Goal: Information Seeking & Learning: Understand process/instructions

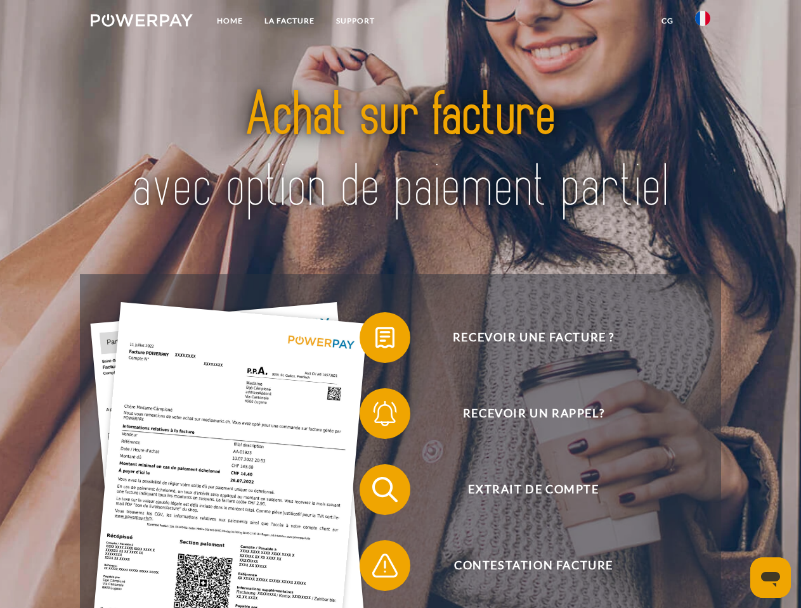
click at [141, 22] on img at bounding box center [142, 20] width 102 height 13
click at [702, 22] on img at bounding box center [702, 18] width 15 height 15
click at [667, 21] on link "CG" at bounding box center [667, 21] width 34 height 23
click at [375, 340] on span at bounding box center [365, 337] width 63 height 63
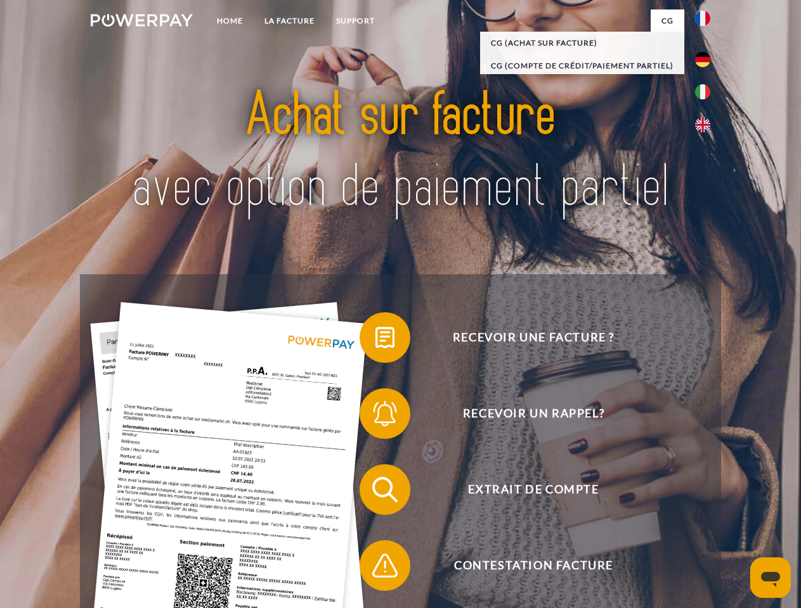
click at [375, 416] on span at bounding box center [365, 413] width 63 height 63
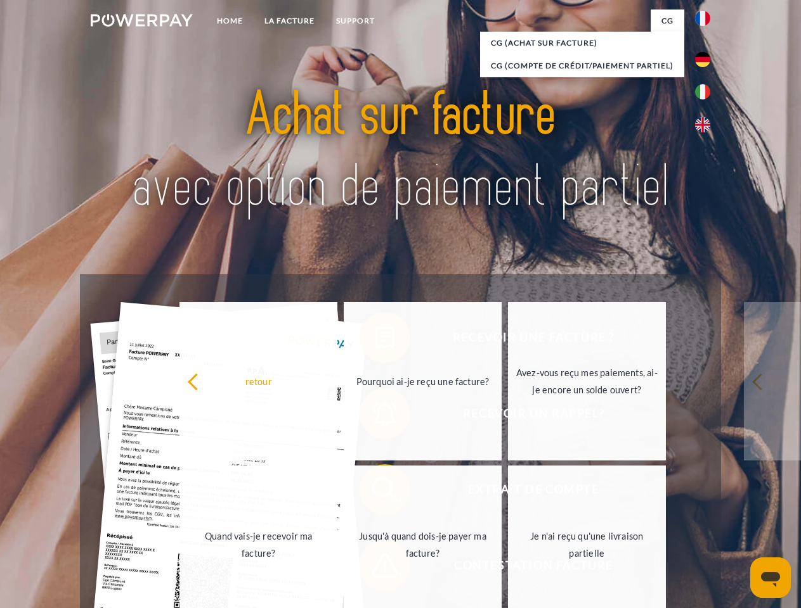
click at [375, 492] on link "Jusqu'à quand dois-je payer ma facture?" at bounding box center [423, 545] width 158 height 158
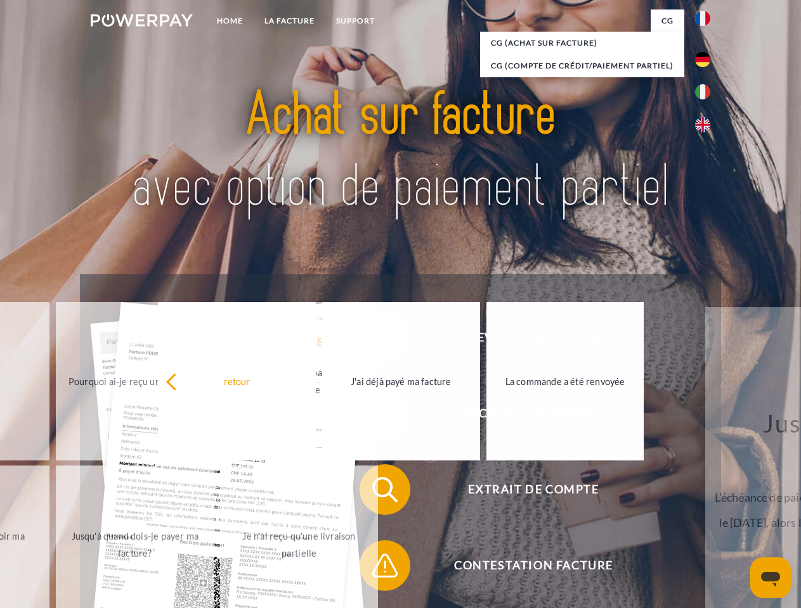
click at [375, 569] on span at bounding box center [365, 565] width 63 height 63
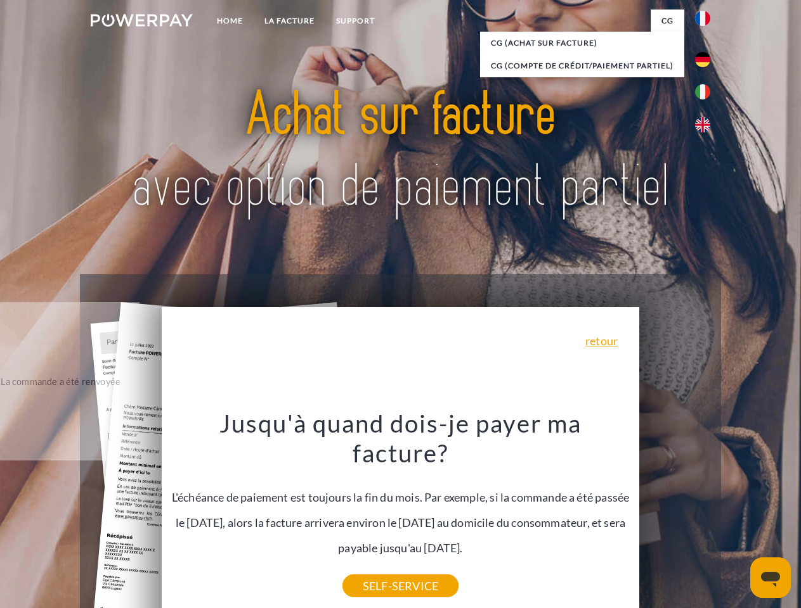
click at [770, 578] on icon "Ouvrir la fenêtre de messagerie" at bounding box center [770, 579] width 19 height 15
